Goal: Transaction & Acquisition: Download file/media

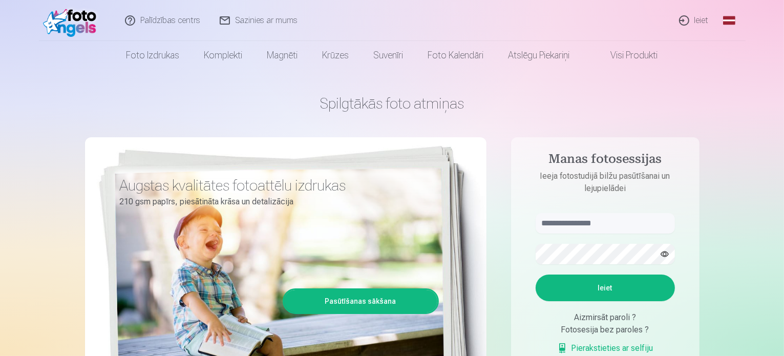
click at [700, 19] on link "Ieiet" at bounding box center [694, 20] width 49 height 41
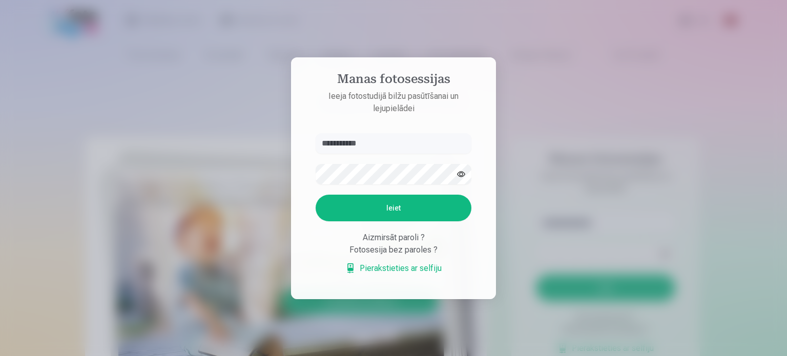
type input "**********"
click at [343, 204] on button "Ieiet" at bounding box center [394, 208] width 156 height 27
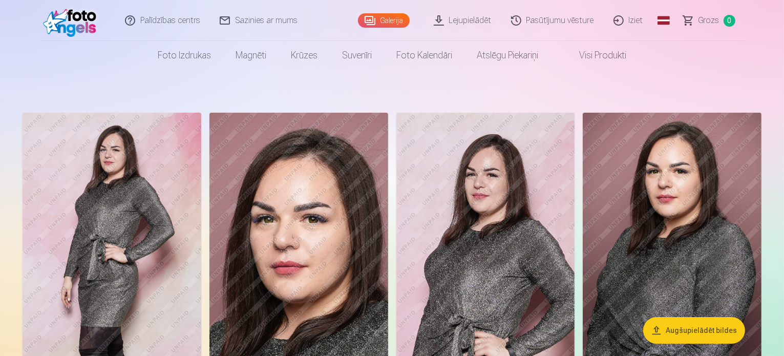
click at [485, 18] on link "Lejupielādēt" at bounding box center [463, 20] width 77 height 41
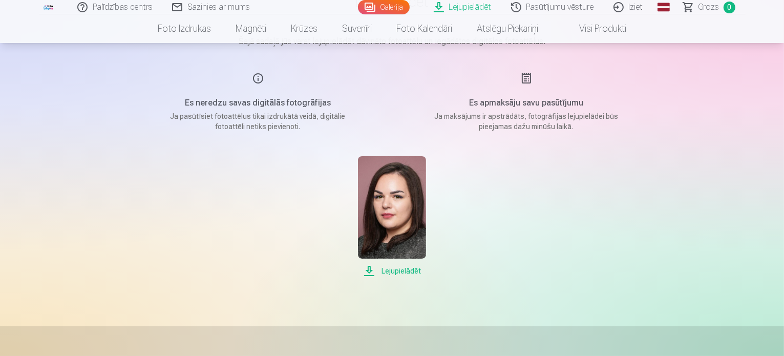
scroll to position [102, 0]
click at [389, 270] on span "Lejupielādēt" at bounding box center [392, 270] width 68 height 12
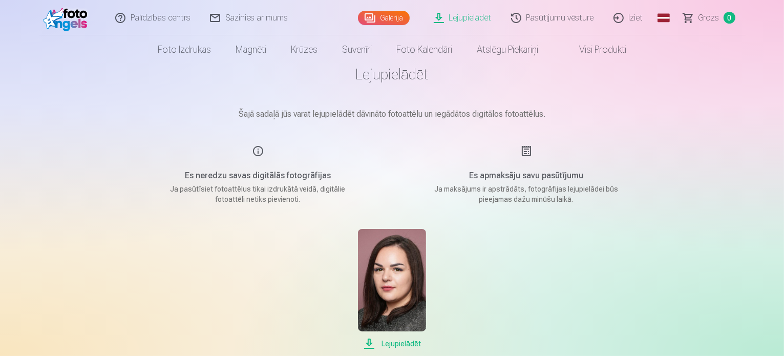
scroll to position [0, 0]
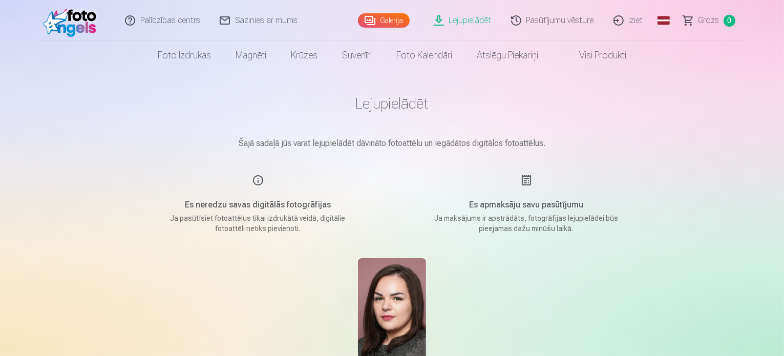
click at [629, 18] on link "Iziet" at bounding box center [628, 20] width 49 height 41
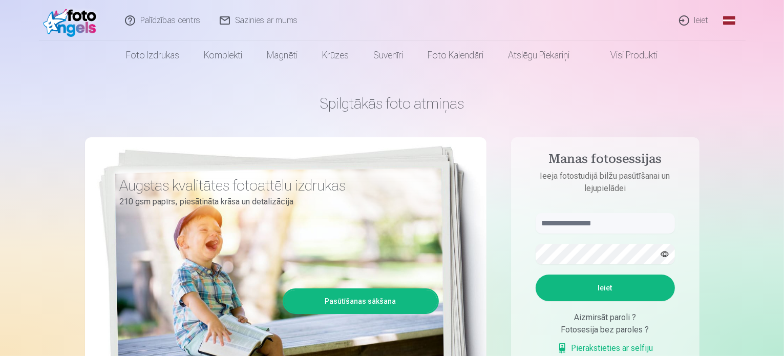
click at [701, 16] on link "Ieiet" at bounding box center [694, 20] width 49 height 41
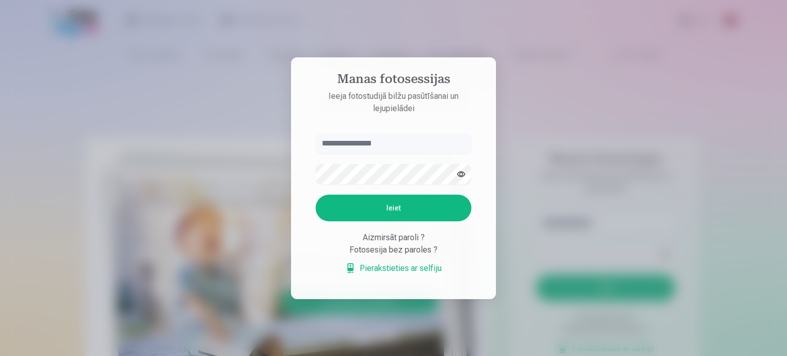
click at [342, 147] on input "text" at bounding box center [394, 143] width 156 height 20
type input "**********"
click at [316, 195] on button "Ieiet" at bounding box center [394, 208] width 156 height 27
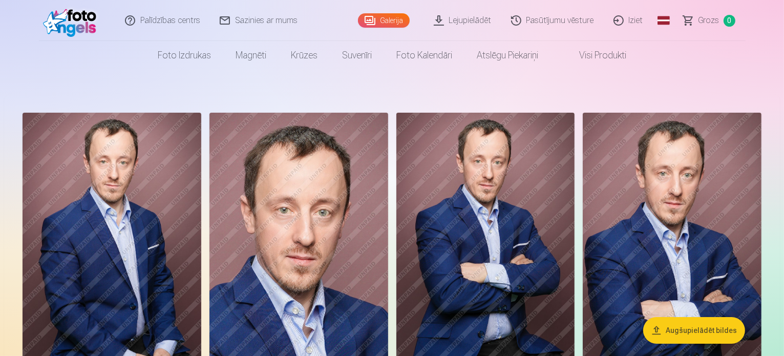
click at [469, 21] on link "Lejupielādēt" at bounding box center [463, 20] width 77 height 41
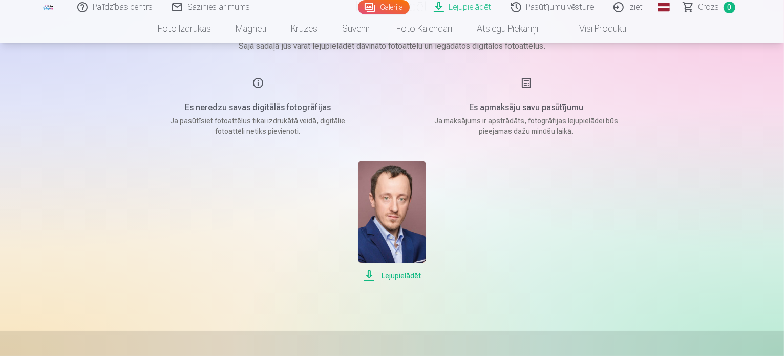
scroll to position [102, 0]
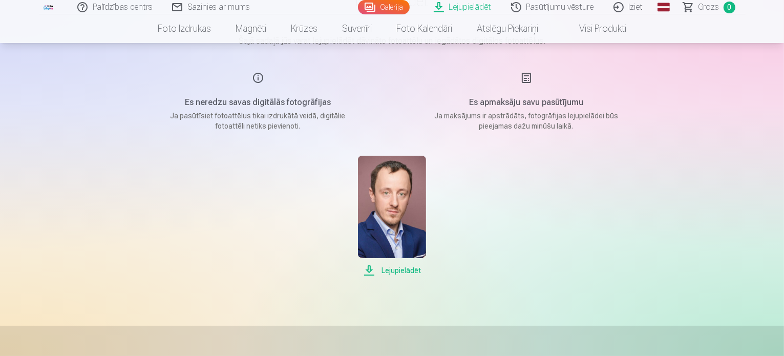
click at [414, 267] on span "Lejupielādēt" at bounding box center [392, 270] width 68 height 12
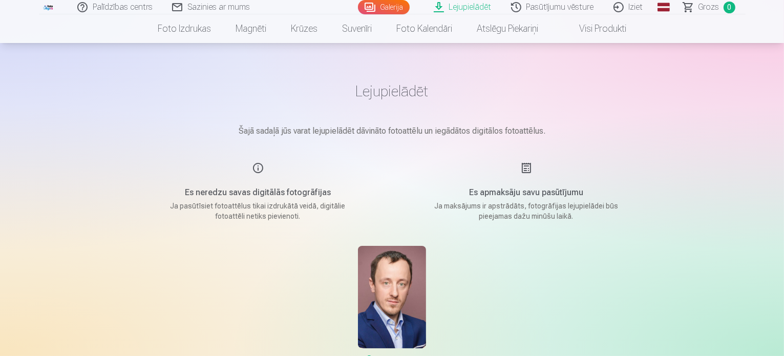
scroll to position [0, 0]
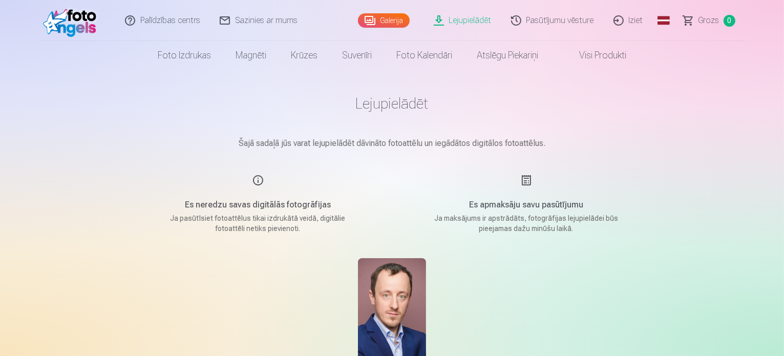
click at [736, 95] on div "Palīdzības centrs Sazinies ar mums Galerija Lejupielādēt Pasūtījumu vēsture Izi…" at bounding box center [392, 355] width 784 height 710
click at [637, 15] on link "Iziet" at bounding box center [628, 20] width 49 height 41
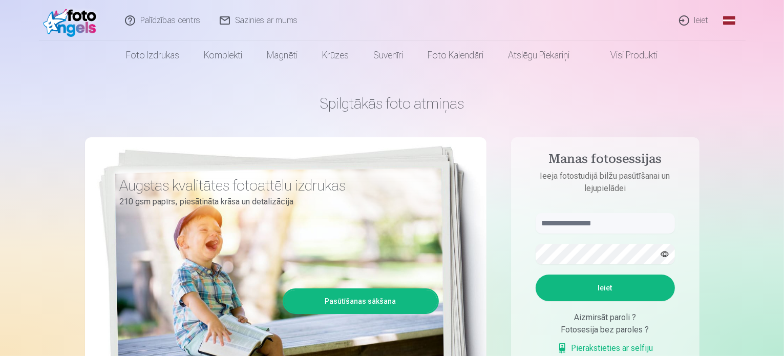
click at [701, 19] on link "Ieiet" at bounding box center [694, 20] width 49 height 41
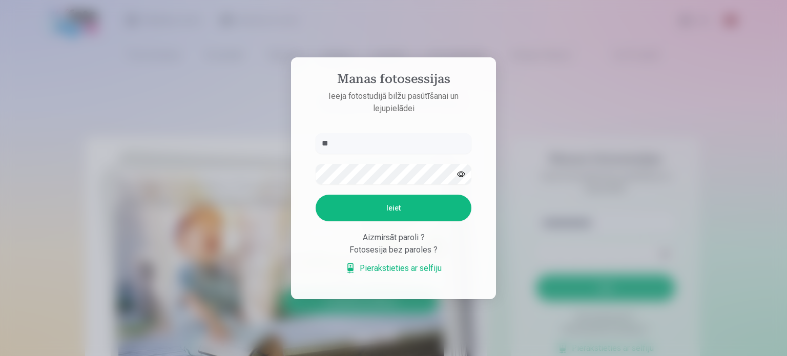
type input "*"
type input "**********"
click at [340, 204] on button "Ieiet" at bounding box center [394, 208] width 156 height 27
